Goal: Check status: Check status

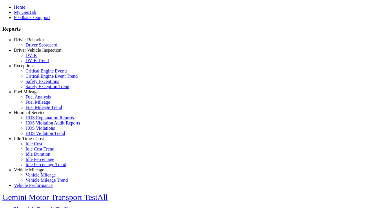
click at [33, 115] on link "Hours of Service" at bounding box center [29, 112] width 31 height 5
click at [38, 120] on link "HOS Explanation Reports" at bounding box center [49, 118] width 48 height 5
